Goal: Find specific page/section: Find specific page/section

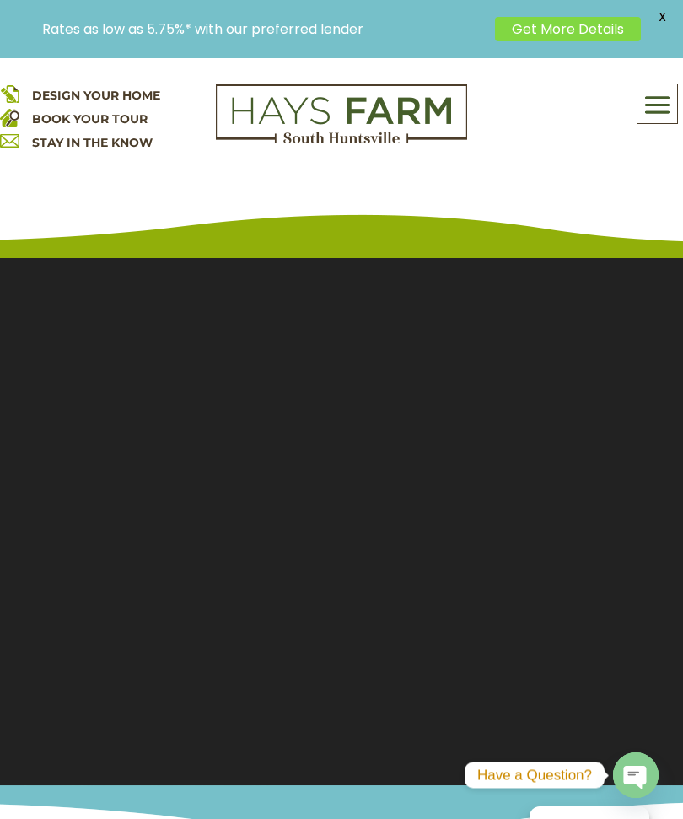
click at [656, 103] on span at bounding box center [657, 104] width 40 height 39
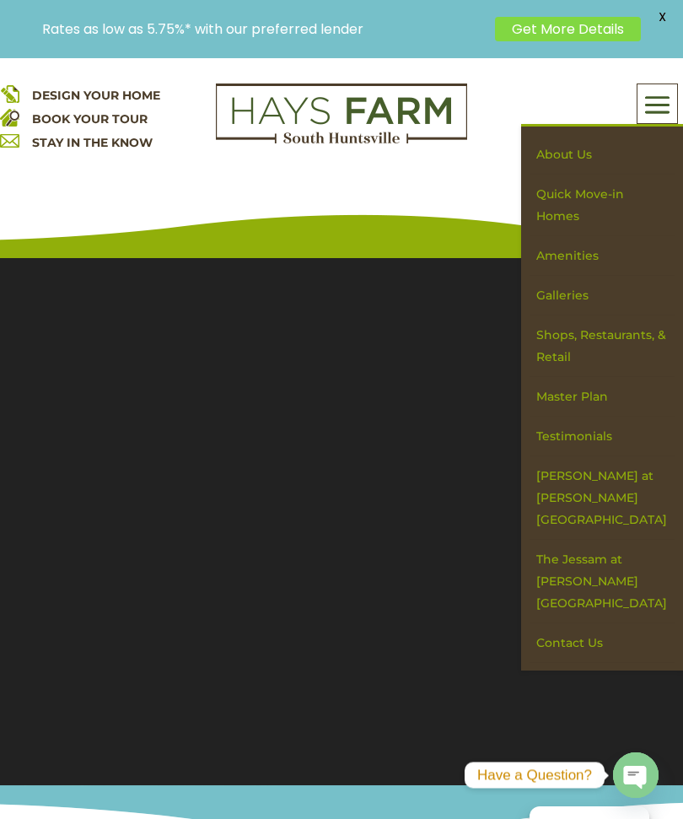
click at [589, 258] on link "Amenities" at bounding box center [602, 256] width 146 height 40
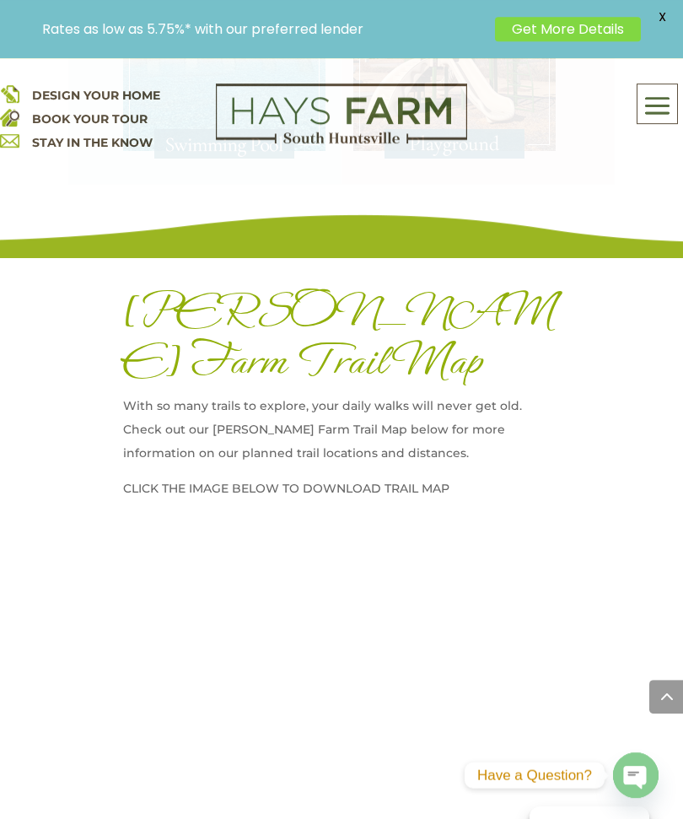
scroll to position [2623, 0]
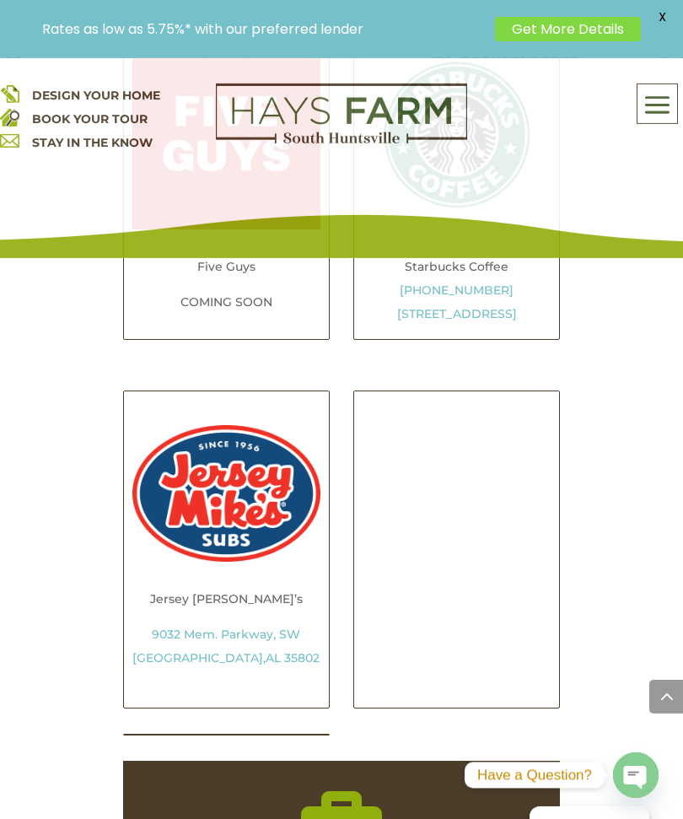
scroll to position [2877, 0]
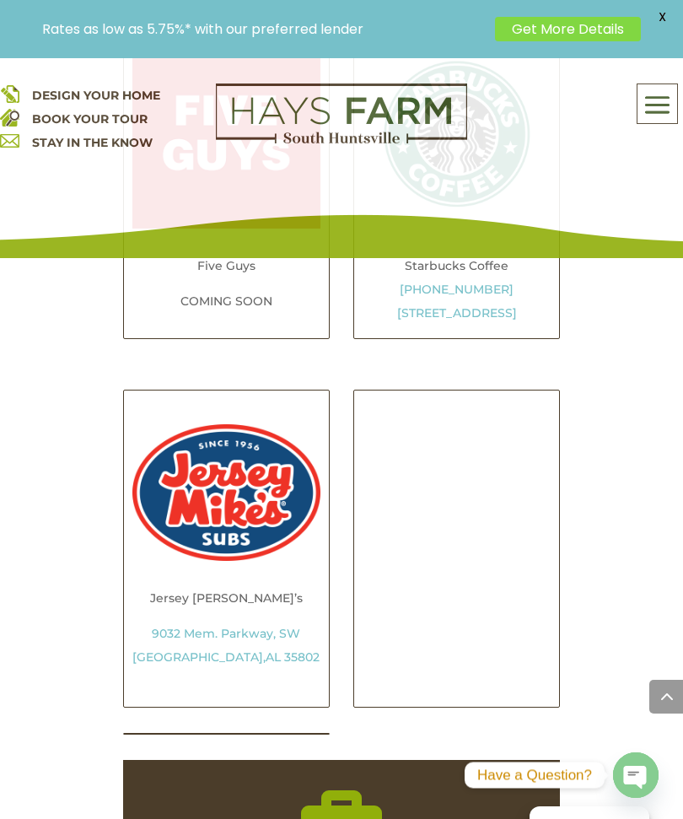
click at [669, 94] on span at bounding box center [657, 104] width 40 height 39
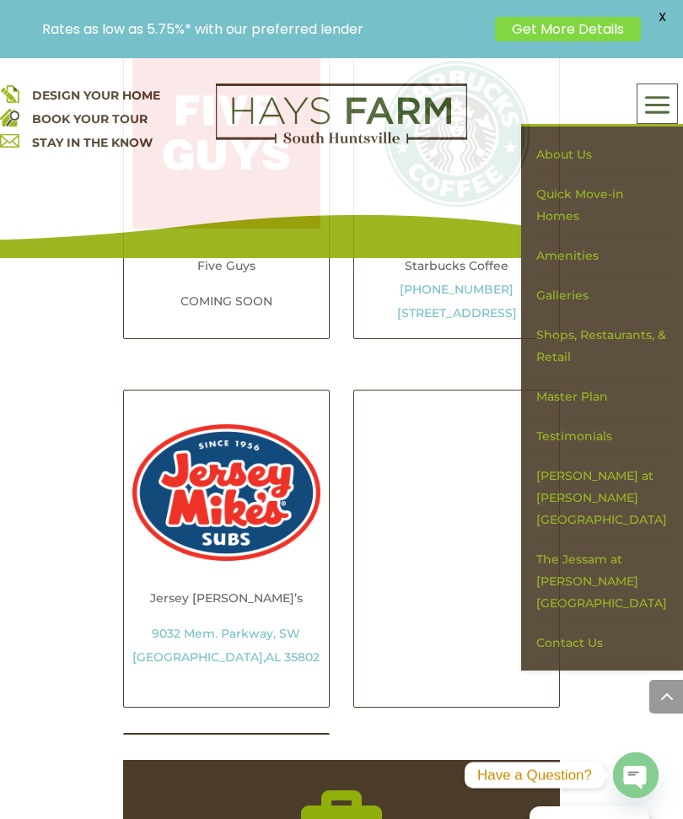
click at [588, 213] on link "Quick Move-in Homes" at bounding box center [602, 206] width 146 height 62
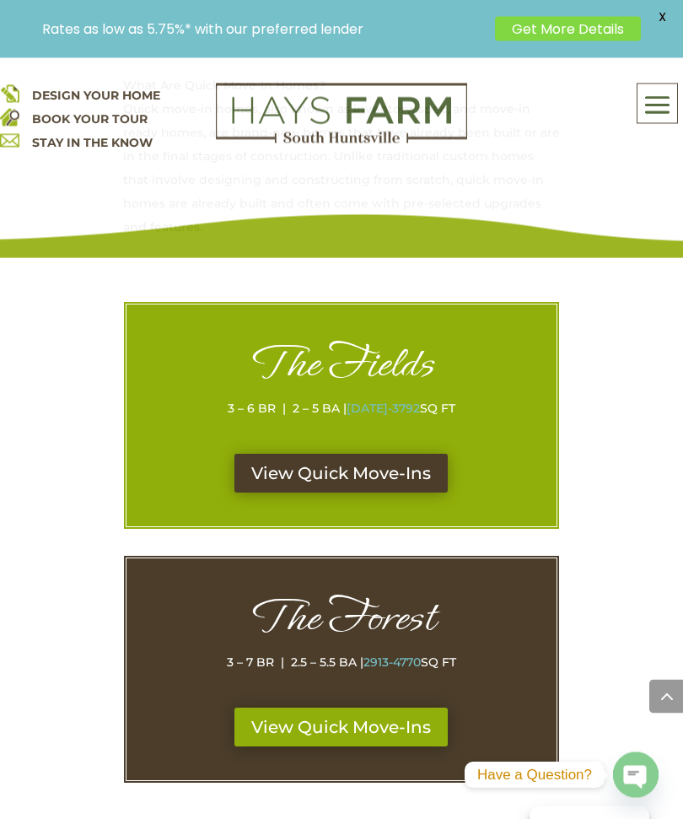
scroll to position [903, 0]
click at [389, 454] on link "View Quick Move-Ins" at bounding box center [340, 473] width 213 height 39
